Goal: Task Accomplishment & Management: Use online tool/utility

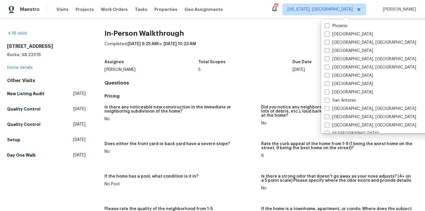
scroll to position [395, 0]
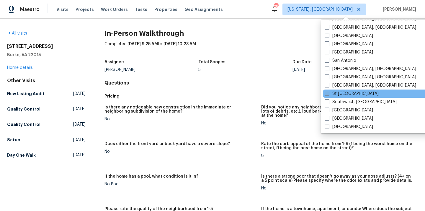
click at [347, 92] on label "Sf [GEOGRAPHIC_DATA]" at bounding box center [352, 94] width 54 height 6
click at [328, 92] on input "Sf [GEOGRAPHIC_DATA]" at bounding box center [327, 93] width 4 height 4
checkbox input "true"
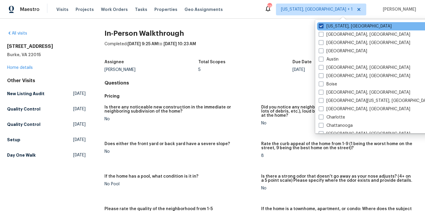
click at [328, 25] on label "[US_STATE], [GEOGRAPHIC_DATA]" at bounding box center [355, 26] width 73 height 6
click at [323, 25] on input "[US_STATE], [GEOGRAPHIC_DATA]" at bounding box center [321, 25] width 4 height 4
checkbox input "false"
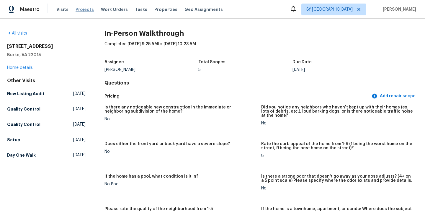
click at [80, 8] on span "Projects" at bounding box center [85, 9] width 18 height 6
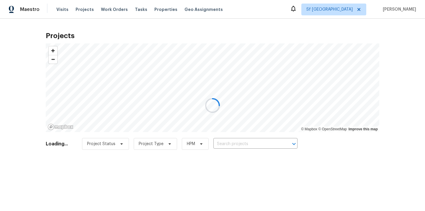
click at [265, 139] on div at bounding box center [212, 105] width 425 height 211
click at [261, 143] on div at bounding box center [212, 105] width 425 height 211
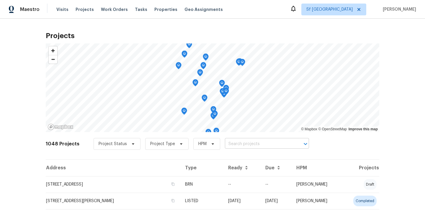
click at [261, 143] on input "text" at bounding box center [259, 143] width 68 height 9
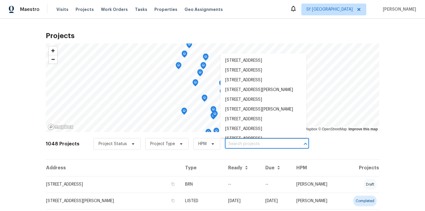
paste input "[STREET_ADDRESS][PERSON_NAME]"
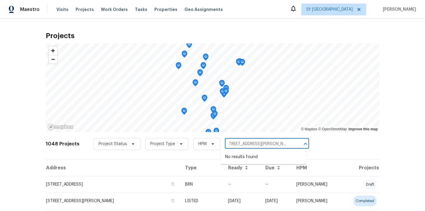
scroll to position [0, 27]
drag, startPoint x: 231, startPoint y: 142, endPoint x: 290, endPoint y: 146, distance: 59.2
click at [290, 146] on input "[STREET_ADDRESS][PERSON_NAME]" at bounding box center [259, 143] width 68 height 9
type input "[STREET_ADDRESS][PERSON_NAME]"
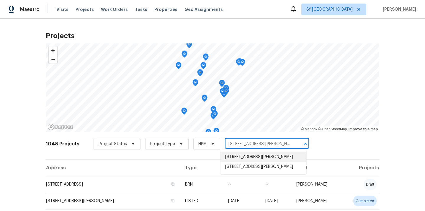
click at [263, 162] on li "[STREET_ADDRESS][PERSON_NAME]" at bounding box center [263, 157] width 86 height 10
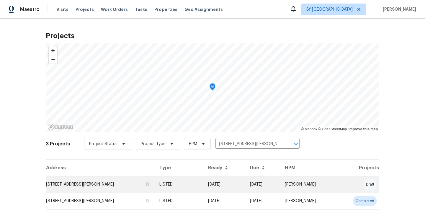
click at [142, 182] on td "[STREET_ADDRESS][PERSON_NAME]" at bounding box center [100, 184] width 109 height 17
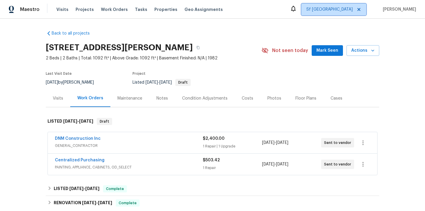
click at [342, 7] on span "Sf [GEOGRAPHIC_DATA]" at bounding box center [329, 9] width 46 height 6
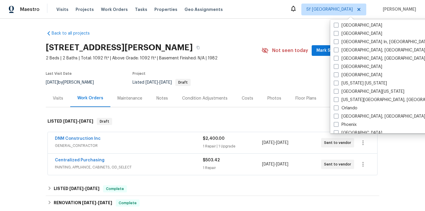
scroll to position [395, 0]
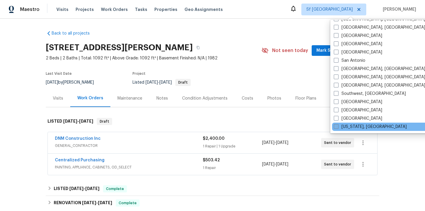
click at [343, 125] on label "[US_STATE], [GEOGRAPHIC_DATA]" at bounding box center [370, 127] width 73 height 6
click at [338, 125] on input "[US_STATE], [GEOGRAPHIC_DATA]" at bounding box center [336, 126] width 4 height 4
checkbox input "true"
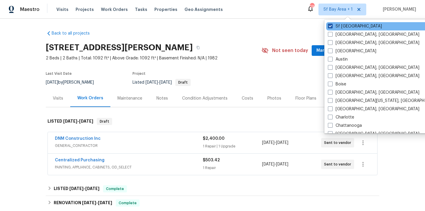
click at [337, 27] on label "Sf [GEOGRAPHIC_DATA]" at bounding box center [355, 26] width 54 height 6
click at [332, 27] on input "Sf [GEOGRAPHIC_DATA]" at bounding box center [330, 25] width 4 height 4
checkbox input "false"
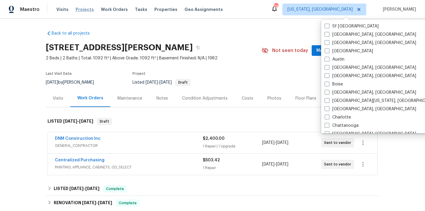
click at [88, 11] on span "Projects" at bounding box center [85, 9] width 18 height 6
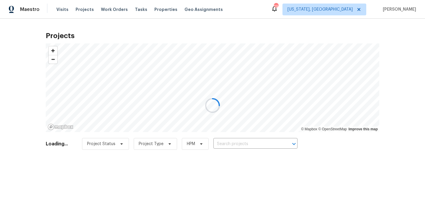
click at [248, 143] on div at bounding box center [212, 105] width 425 height 211
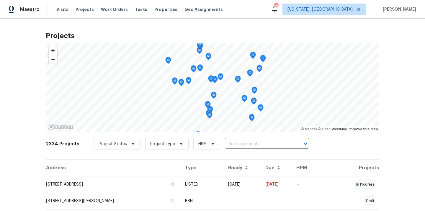
click at [248, 143] on input "text" at bounding box center [259, 143] width 68 height 9
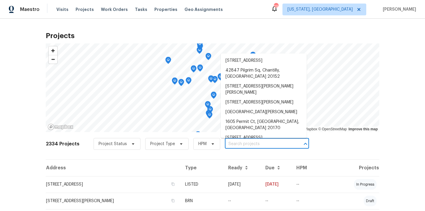
paste input "[STREET_ADDRESS]"
type input "[STREET_ADDRESS]"
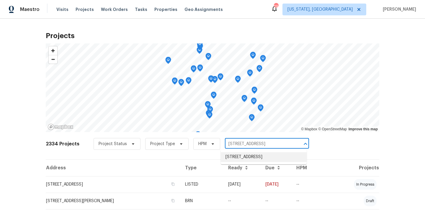
click at [248, 155] on li "[STREET_ADDRESS]" at bounding box center [264, 157] width 86 height 10
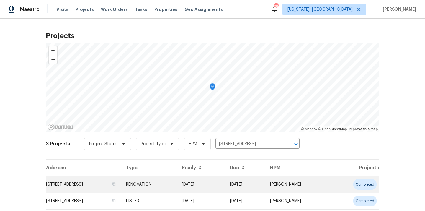
click at [116, 186] on td "[STREET_ADDRESS]" at bounding box center [84, 184] width 76 height 17
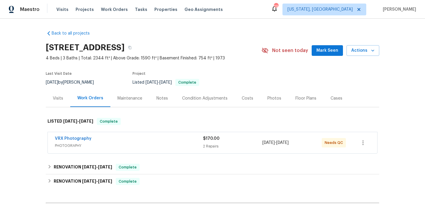
scroll to position [68, 0]
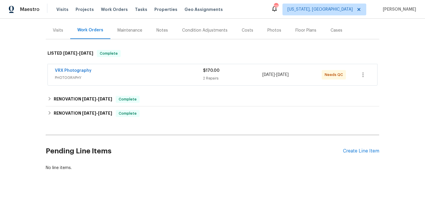
click at [341, 148] on h2 "Pending Line Items" at bounding box center [194, 150] width 297 height 27
click at [343, 149] on div "Create Line Item" at bounding box center [361, 151] width 36 height 6
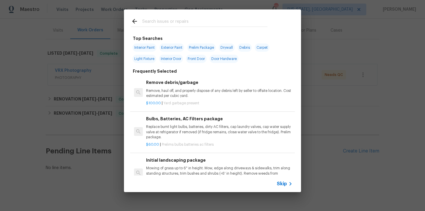
click at [161, 23] on input "text" at bounding box center [204, 22] width 125 height 9
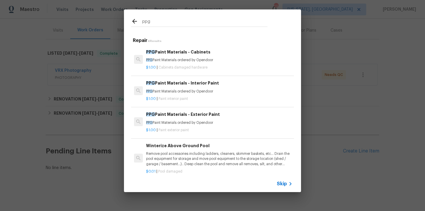
type input "ppg"
click at [178, 123] on p "PPG Paint Materials ordered by Opendoor" at bounding box center [219, 122] width 146 height 5
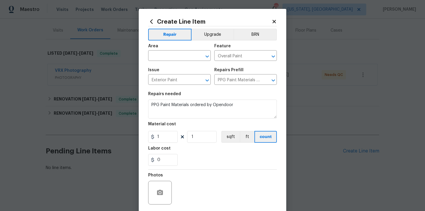
click at [274, 19] on icon at bounding box center [273, 21] width 5 height 5
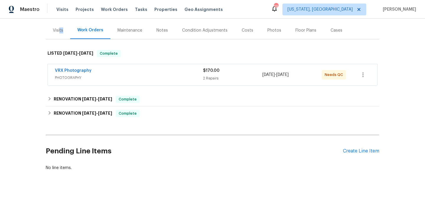
click at [60, 33] on div "Visits" at bounding box center [58, 30] width 24 height 17
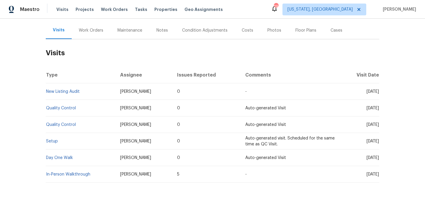
click at [87, 30] on div "Work Orders" at bounding box center [91, 30] width 24 height 6
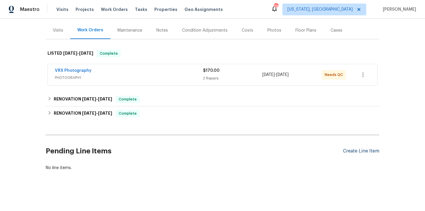
click at [354, 149] on div "Create Line Item" at bounding box center [361, 151] width 36 height 6
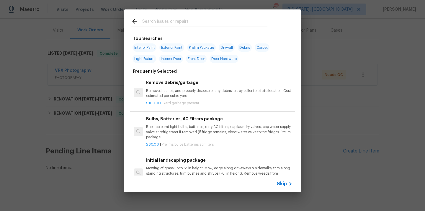
click at [179, 23] on input "text" at bounding box center [204, 22] width 125 height 9
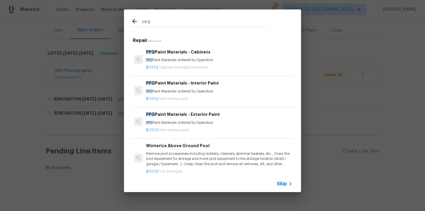
type input "ppg"
click at [182, 123] on p "PPG Paint Materials ordered by Opendoor" at bounding box center [219, 122] width 146 height 5
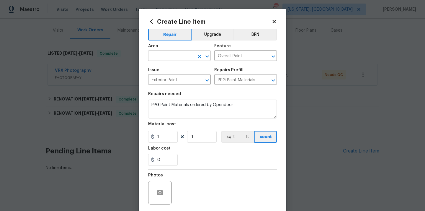
click at [171, 58] on input "text" at bounding box center [171, 56] width 46 height 9
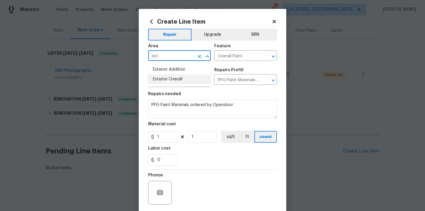
click at [163, 76] on li "Exterior Overall" at bounding box center [179, 79] width 63 height 10
type input "Exterior Overall"
drag, startPoint x: 158, startPoint y: 138, endPoint x: 144, endPoint y: 136, distance: 13.4
click at [146, 137] on div "Create Line Item Repair Upgrade BRN Area Exterior Overall ​ Feature Overall Pai…" at bounding box center [213, 127] width 148 height 236
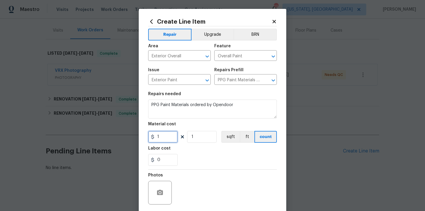
paste input "67.72"
type input "167.72"
click at [197, 151] on div "Labor cost" at bounding box center [212, 150] width 129 height 8
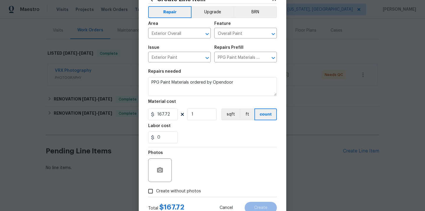
scroll to position [44, 0]
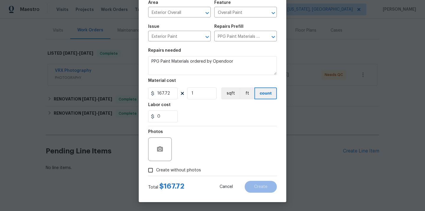
click at [190, 171] on span "Create without photos" at bounding box center [178, 170] width 45 height 6
click at [156, 171] on input "Create without photos" at bounding box center [150, 169] width 11 height 11
checkbox input "true"
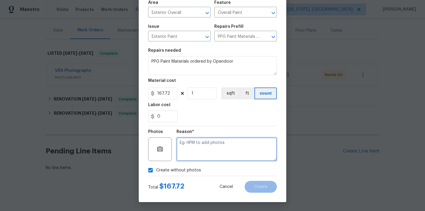
click at [198, 149] on textarea at bounding box center [226, 149] width 100 height 24
type textarea "N/A"
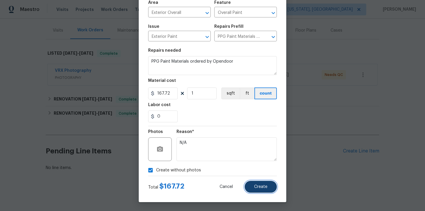
click at [256, 184] on span "Create" at bounding box center [260, 186] width 13 height 4
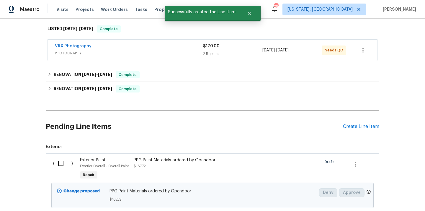
scroll to position [123, 0]
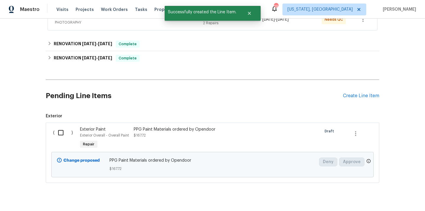
click at [55, 132] on input "checkbox" at bounding box center [63, 132] width 17 height 12
checkbox input "true"
click at [388, 200] on button "Create Work Order" at bounding box center [391, 196] width 49 height 11
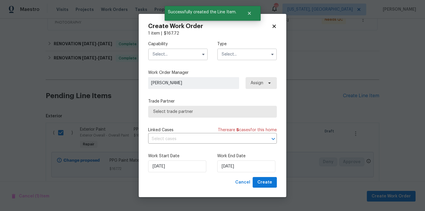
click at [177, 55] on input "text" at bounding box center [178, 54] width 60 height 12
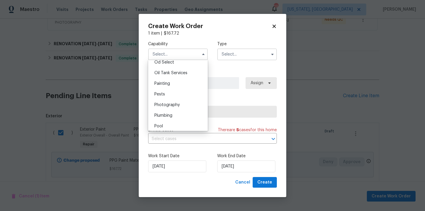
scroll to position [472, 0]
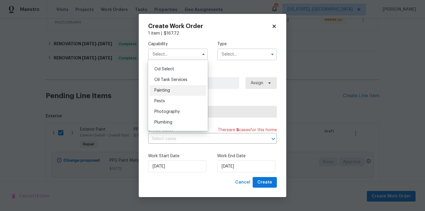
click at [178, 88] on div "Painting" at bounding box center [178, 90] width 57 height 11
type input "Painting"
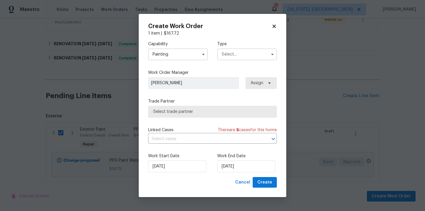
click at [250, 56] on input "text" at bounding box center [247, 54] width 60 height 12
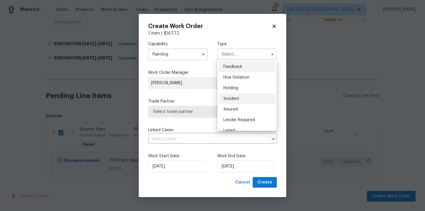
scroll to position [134, 0]
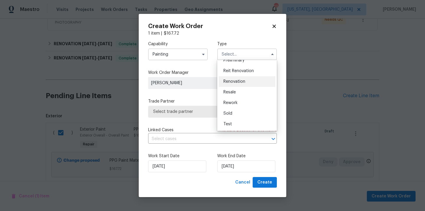
click at [247, 79] on div "Renovation" at bounding box center [247, 81] width 57 height 11
type input "Renovation"
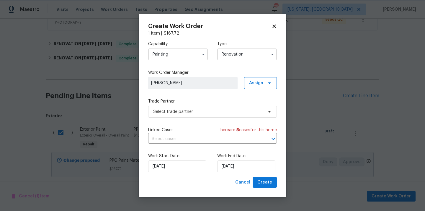
scroll to position [0, 0]
click at [254, 82] on span "Assign" at bounding box center [256, 83] width 14 height 6
click at [258, 109] on div "Assign to me" at bounding box center [261, 108] width 26 height 6
click at [204, 114] on span "Select trade partner" at bounding box center [208, 112] width 110 height 6
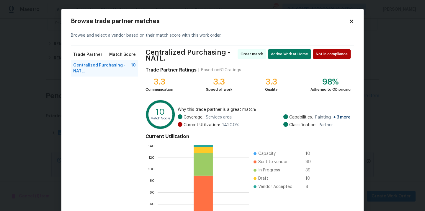
scroll to position [52, 0]
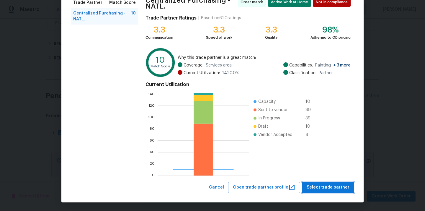
click at [326, 188] on span "Select trade partner" at bounding box center [328, 187] width 43 height 7
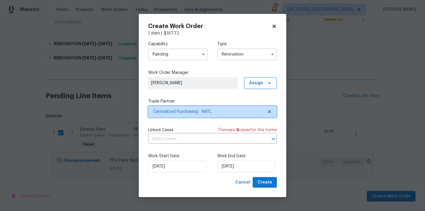
scroll to position [0, 0]
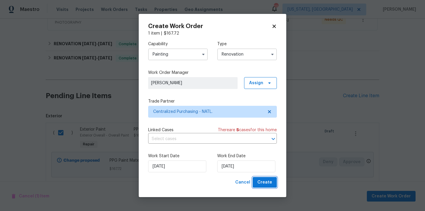
click at [270, 186] on button "Create" at bounding box center [265, 182] width 24 height 11
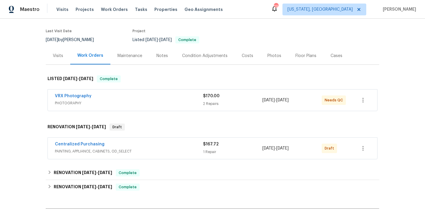
scroll to position [51, 0]
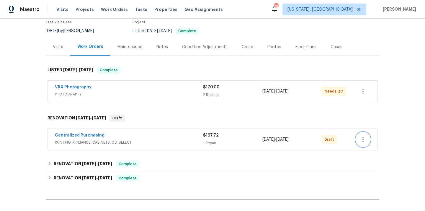
click at [361, 141] on icon "button" at bounding box center [362, 139] width 7 height 7
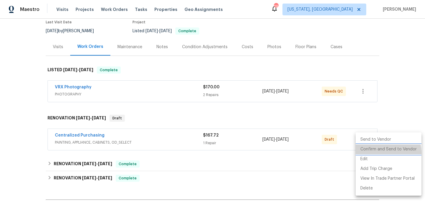
click at [368, 153] on li "Confirm and Send to Vendor" at bounding box center [389, 149] width 66 height 10
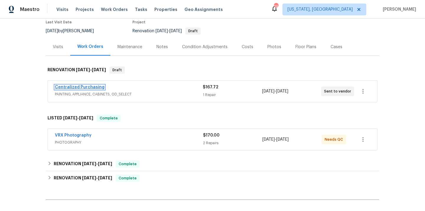
click at [83, 87] on link "Centralized Purchasing" at bounding box center [80, 87] width 50 height 4
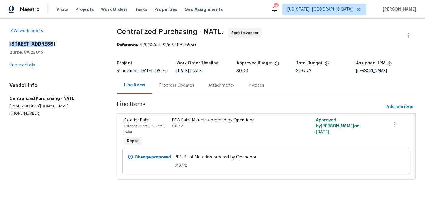
drag, startPoint x: 52, startPoint y: 45, endPoint x: 0, endPoint y: 43, distance: 51.9
click at [0, 43] on div "All work orders 9505 Scorpio Ln Burke, VA 22015 Home details Vendor Info Centra…" at bounding box center [212, 107] width 425 height 177
copy h2 "[STREET_ADDRESS]"
click at [61, 11] on span "Visits" at bounding box center [62, 9] width 12 height 6
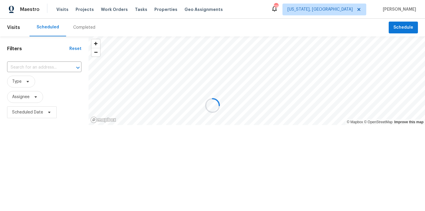
click at [37, 63] on div at bounding box center [212, 105] width 425 height 211
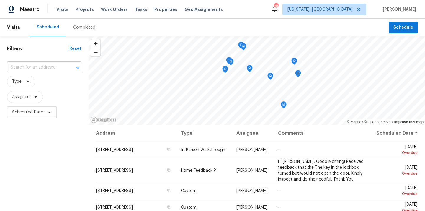
click at [36, 65] on input "text" at bounding box center [36, 67] width 58 height 9
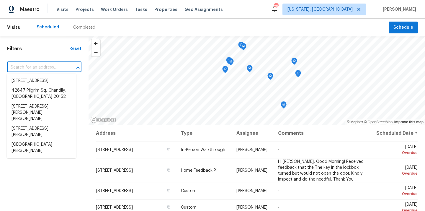
paste input "[STREET_ADDRESS]"
type input "[STREET_ADDRESS]"
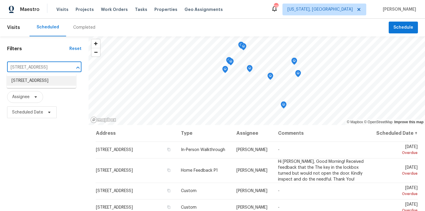
click at [33, 84] on li "[STREET_ADDRESS]" at bounding box center [41, 81] width 69 height 10
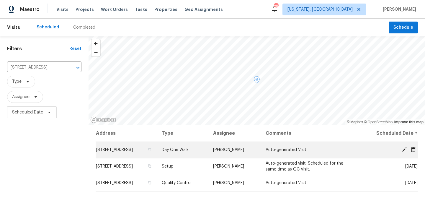
click at [414, 147] on icon at bounding box center [413, 148] width 5 height 5
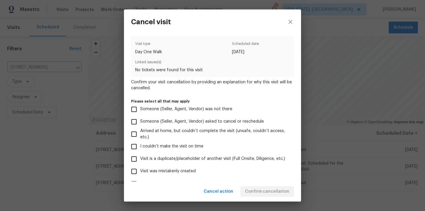
click at [260, 176] on label "Visit was mistakenly created" at bounding box center [208, 171] width 161 height 12
click at [140, 176] on input "Visit was mistakenly created" at bounding box center [134, 171] width 12 height 12
checkbox input "true"
click at [262, 194] on span "Confirm cancellation" at bounding box center [267, 191] width 44 height 7
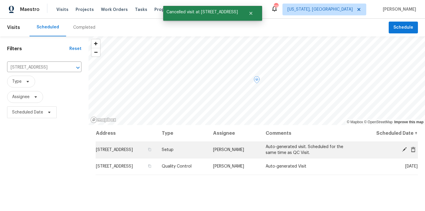
click at [415, 148] on icon at bounding box center [413, 148] width 5 height 5
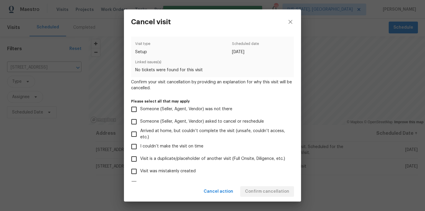
click at [263, 169] on label "Visit was mistakenly created" at bounding box center [208, 171] width 161 height 12
click at [140, 169] on input "Visit was mistakenly created" at bounding box center [134, 171] width 12 height 12
checkbox input "true"
click at [270, 187] on button "Confirm cancellation" at bounding box center [267, 191] width 54 height 11
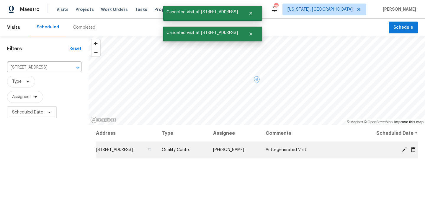
click at [414, 152] on icon at bounding box center [413, 148] width 5 height 5
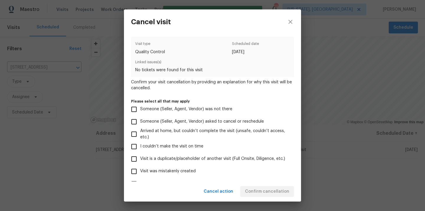
click at [257, 175] on label "Visit was mistakenly created" at bounding box center [208, 171] width 161 height 12
click at [140, 175] on input "Visit was mistakenly created" at bounding box center [134, 171] width 12 height 12
checkbox input "true"
click at [263, 192] on span "Confirm cancellation" at bounding box center [267, 191] width 44 height 7
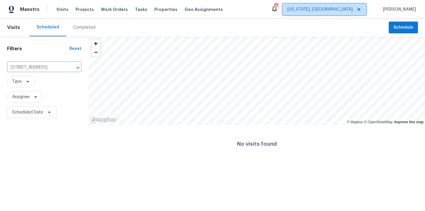
click at [333, 7] on span "[US_STATE], [GEOGRAPHIC_DATA]" at bounding box center [319, 9] width 65 height 6
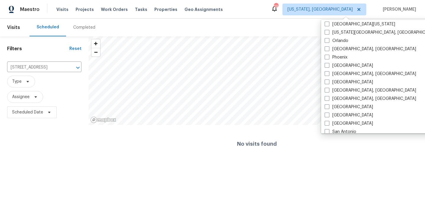
scroll to position [395, 0]
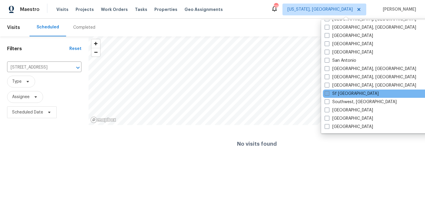
click at [341, 94] on label "Sf [GEOGRAPHIC_DATA]" at bounding box center [352, 94] width 54 height 6
click at [328, 94] on input "Sf [GEOGRAPHIC_DATA]" at bounding box center [327, 93] width 4 height 4
checkbox input "true"
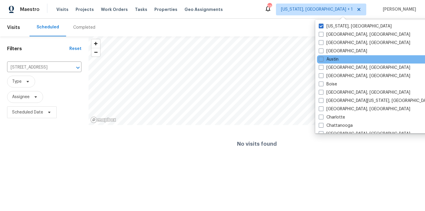
click at [334, 27] on label "[US_STATE], [GEOGRAPHIC_DATA]" at bounding box center [355, 26] width 73 height 6
click at [323, 27] on input "[US_STATE], [GEOGRAPHIC_DATA]" at bounding box center [321, 25] width 4 height 4
checkbox input "false"
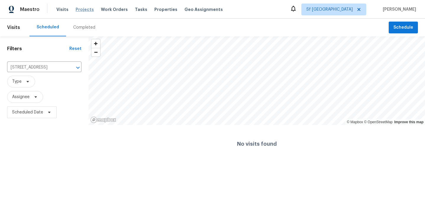
click at [86, 10] on span "Projects" at bounding box center [85, 9] width 18 height 6
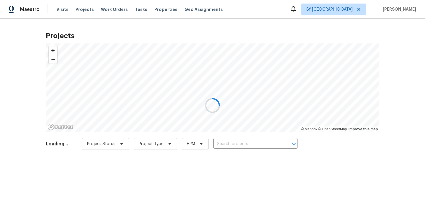
click at [258, 141] on div at bounding box center [212, 105] width 425 height 211
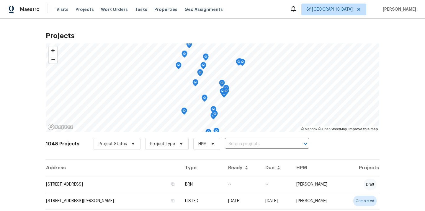
click at [258, 141] on input "text" at bounding box center [259, 143] width 68 height 9
paste input "[STREET_ADDRESS][PERSON_NAME]"
drag, startPoint x: 229, startPoint y: 143, endPoint x: 292, endPoint y: 142, distance: 62.6
click at [292, 142] on div "2200 Agnew Rd Apt 212, Santa Clara, CA 95054 ​" at bounding box center [267, 143] width 84 height 9
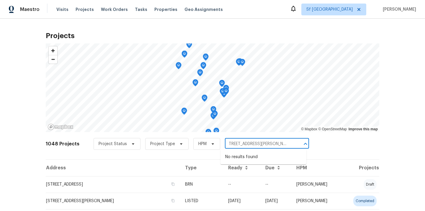
type input "[STREET_ADDRESS][PERSON_NAME]"
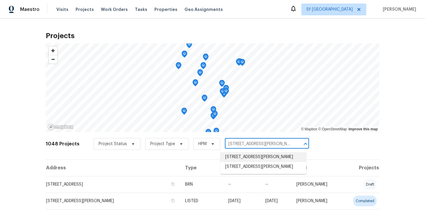
click at [253, 162] on li "[STREET_ADDRESS][PERSON_NAME]" at bounding box center [263, 157] width 86 height 10
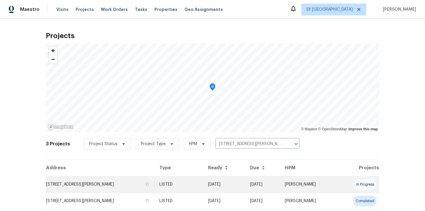
click at [179, 182] on td "LISTED" at bounding box center [179, 184] width 48 height 17
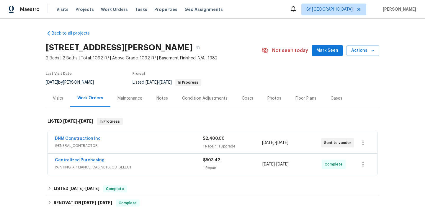
scroll to position [89, 0]
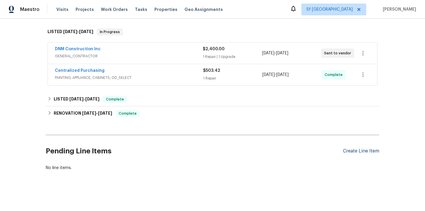
click at [350, 152] on div "Create Line Item" at bounding box center [361, 151] width 36 height 6
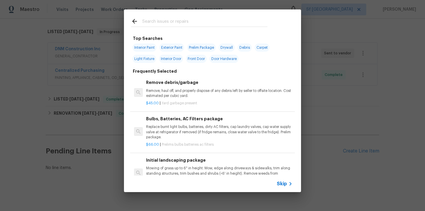
click at [199, 25] on input "text" at bounding box center [204, 22] width 125 height 9
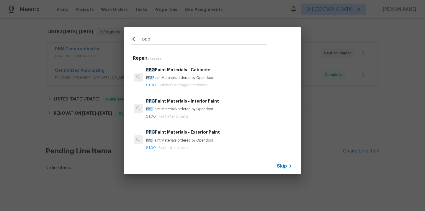
type input "ppg"
click at [196, 78] on p "PPG Paint Materials ordered by Opendoor" at bounding box center [219, 77] width 146 height 5
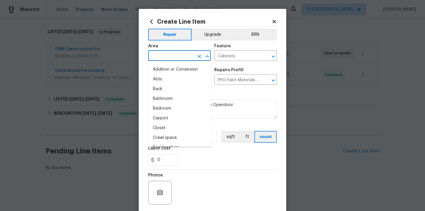
click at [175, 56] on input "text" at bounding box center [171, 56] width 46 height 9
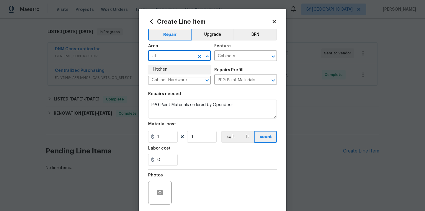
click at [169, 68] on li "Kitchen" at bounding box center [179, 70] width 63 height 10
type input "Kitchen"
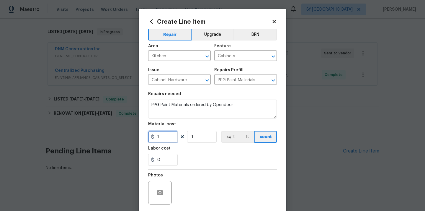
drag, startPoint x: 164, startPoint y: 137, endPoint x: 149, endPoint y: 136, distance: 15.1
click at [150, 136] on div "1" at bounding box center [163, 137] width 30 height 12
type input "366.83"
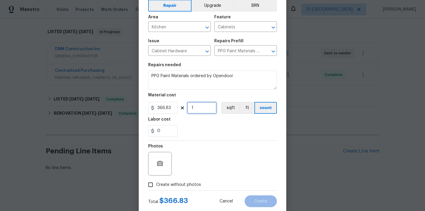
scroll to position [44, 0]
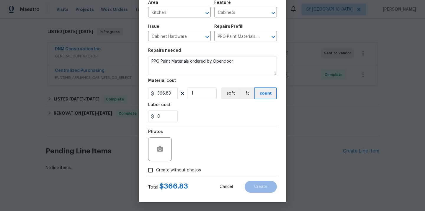
click at [161, 174] on label "Create without photos" at bounding box center [173, 169] width 56 height 11
click at [156, 174] on input "Create without photos" at bounding box center [150, 169] width 11 height 11
checkbox input "true"
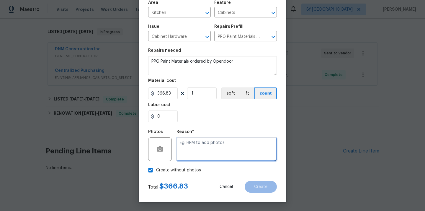
click at [196, 148] on textarea at bounding box center [226, 149] width 100 height 24
type textarea "N/A"
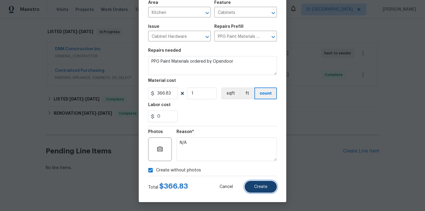
click at [264, 185] on span "Create" at bounding box center [260, 186] width 13 height 4
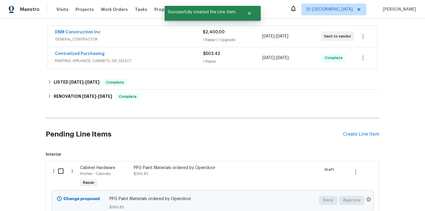
scroll to position [134, 0]
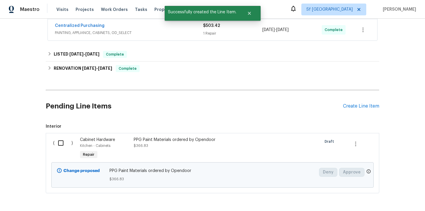
click at [57, 143] on input "checkbox" at bounding box center [63, 143] width 17 height 12
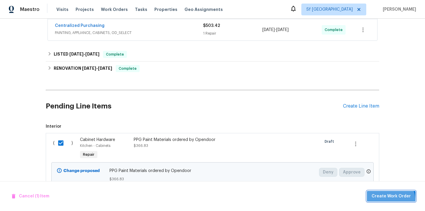
click at [391, 200] on button "Create Work Order" at bounding box center [391, 196] width 49 height 11
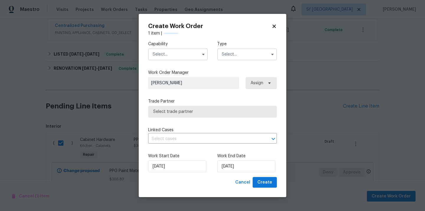
checkbox input "false"
click at [176, 56] on input "text" at bounding box center [178, 54] width 60 height 12
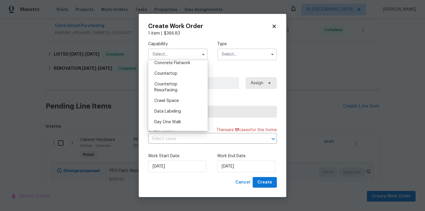
scroll to position [0, 0]
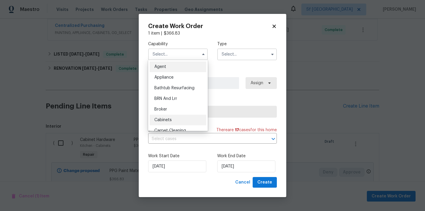
click at [173, 119] on div "Cabinets" at bounding box center [178, 119] width 57 height 11
type input "Cabinets"
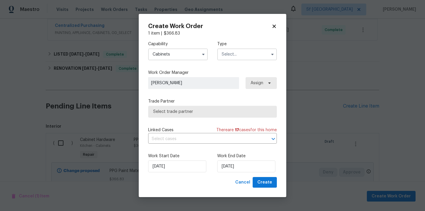
click at [236, 48] on input "text" at bounding box center [247, 54] width 60 height 12
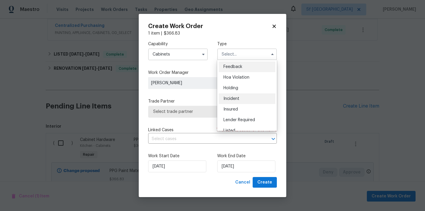
scroll to position [12, 0]
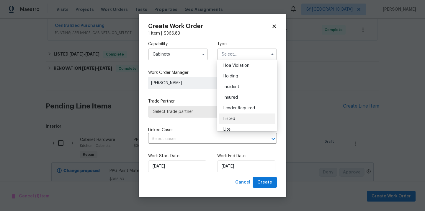
click at [235, 119] on div "Listed" at bounding box center [247, 118] width 57 height 11
type input "Listed"
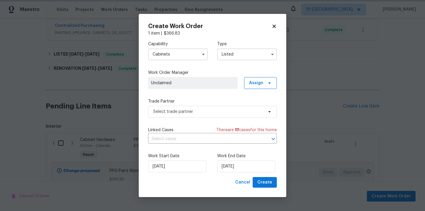
scroll to position [0, 0]
click at [257, 85] on span "Assign" at bounding box center [256, 83] width 14 height 6
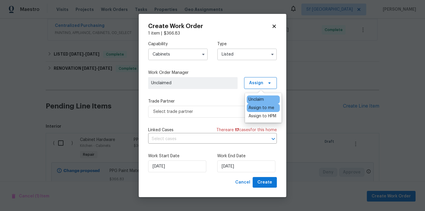
click at [255, 104] on div "Assign to me" at bounding box center [263, 108] width 33 height 8
click at [254, 107] on div "Assign to me" at bounding box center [261, 108] width 26 height 6
click at [214, 109] on span "Select trade partner" at bounding box center [208, 112] width 110 height 6
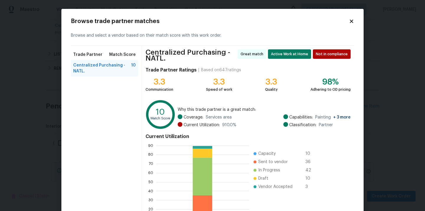
scroll to position [52, 0]
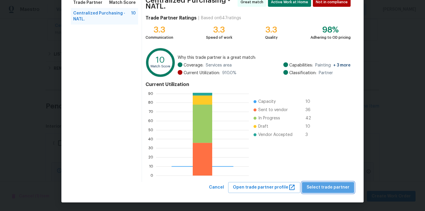
click at [339, 182] on button "Select trade partner" at bounding box center [328, 187] width 52 height 11
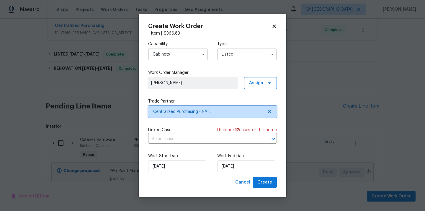
scroll to position [0, 0]
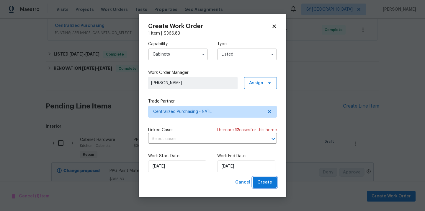
click at [268, 179] on span "Create" at bounding box center [264, 182] width 15 height 7
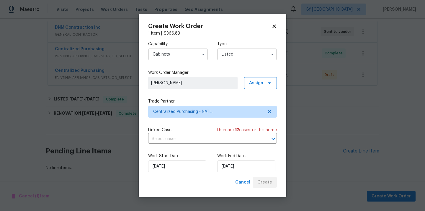
scroll to position [111, 0]
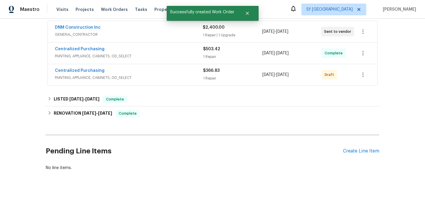
click at [359, 86] on div "DNM Construction Inc GENERAL_CONTRACTOR $2,400.00 1 Repair | 1 Upgrade 8/26/202…" at bounding box center [212, 54] width 333 height 68
click at [362, 77] on icon "button" at bounding box center [362, 74] width 7 height 7
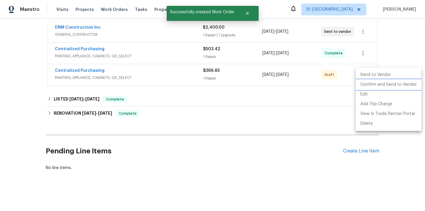
click at [363, 85] on li "Confirm and Send to Vendor" at bounding box center [389, 85] width 66 height 10
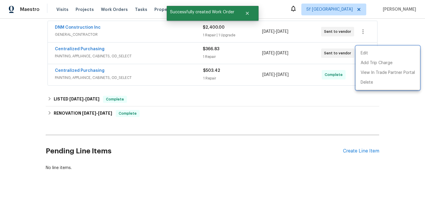
click at [79, 48] on div at bounding box center [212, 105] width 425 height 211
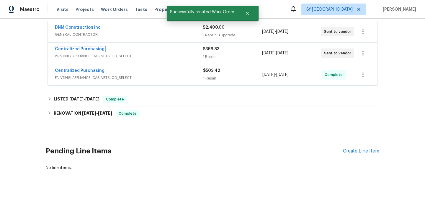
click at [79, 48] on link "Centralized Purchasing" at bounding box center [80, 49] width 50 height 4
